Goal: Contribute content: Add original content to the website for others to see

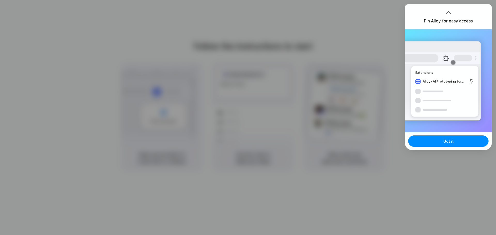
click at [248, 118] on div at bounding box center [248, 118] width 0 height 0
click at [437, 102] on div "Extensions Alloy · AI Prototyping for..." at bounding box center [442, 80] width 78 height 79
click at [443, 145] on button "Got it" at bounding box center [448, 141] width 80 height 11
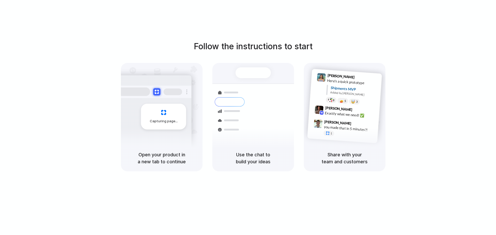
click at [248, 118] on div at bounding box center [248, 118] width 0 height 0
click at [466, 3] on div "Follow the instructions to start Capturing page Open your product in a new tab …" at bounding box center [253, 123] width 506 height 246
click at [248, 118] on div at bounding box center [248, 118] width 0 height 0
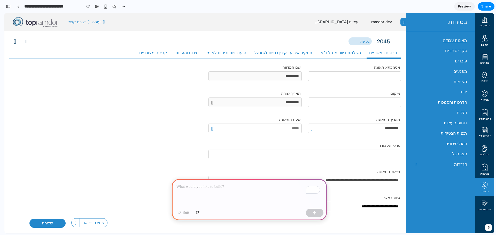
click at [229, 187] on p "To enrich screen reader interactions, please activate Accessibility in Grammarl…" at bounding box center [249, 187] width 146 height 6
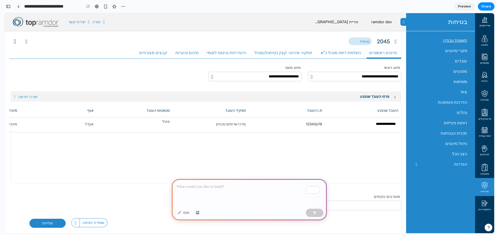
scroll to position [133, 0]
click at [216, 185] on p "To enrich screen reader interactions, please activate Accessibility in Grammarl…" at bounding box center [249, 187] width 146 height 6
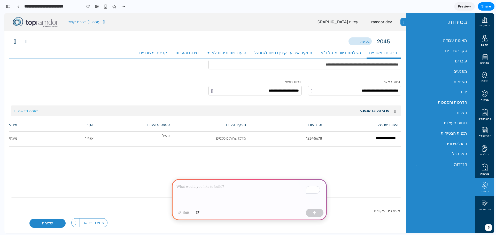
scroll to position [107, 0]
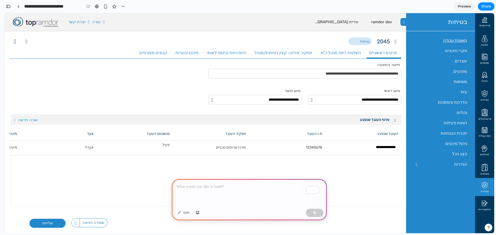
drag, startPoint x: 196, startPoint y: 164, endPoint x: 208, endPoint y: 180, distance: 20.6
click at [208, 180] on div "To enrich screen reader interactions, please activate Accessibility in Grammarl…" at bounding box center [249, 193] width 155 height 28
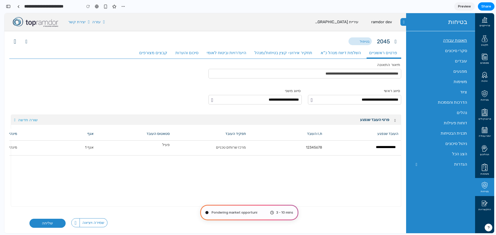
type input "**********"
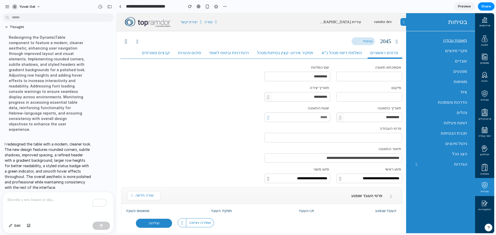
scroll to position [77, 0]
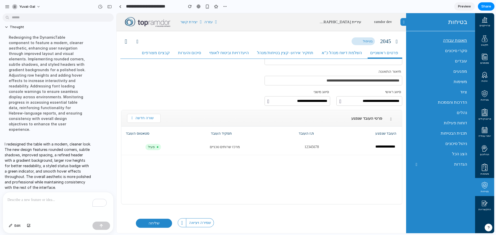
click at [149, 119] on span "שורה חדשה" at bounding box center [145, 118] width 24 height 4
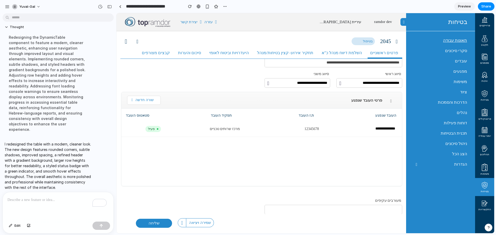
click at [378, 210] on input "text" at bounding box center [333, 209] width 137 height 9
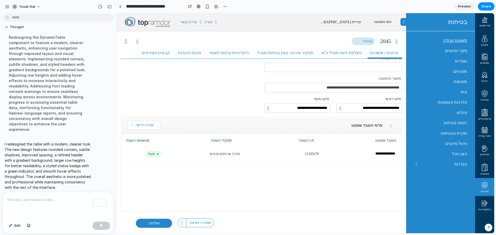
scroll to position [44, 0]
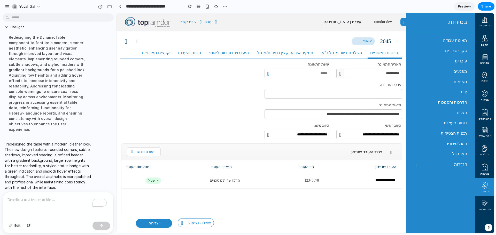
click at [146, 151] on span "שורה חדשה" at bounding box center [145, 152] width 24 height 4
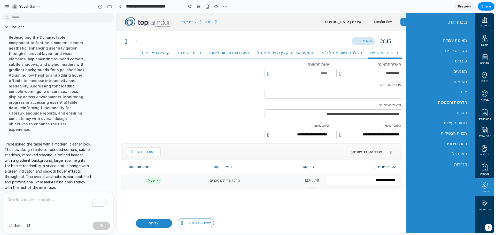
click at [155, 179] on span "פעיל" at bounding box center [152, 181] width 15 height 6
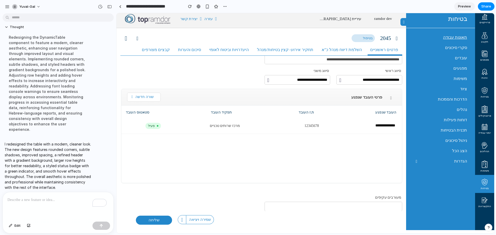
scroll to position [6, 0]
click at [182, 220] on icon at bounding box center [182, 219] width 2 height 5
click at [156, 219] on span "שליחה" at bounding box center [154, 220] width 16 height 4
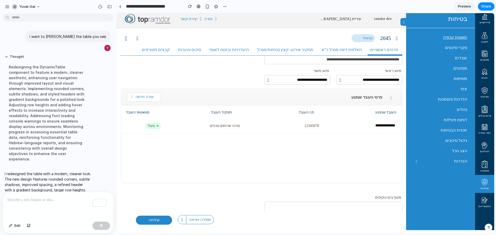
scroll to position [0, 0]
